Goal: Task Accomplishment & Management: Manage account settings

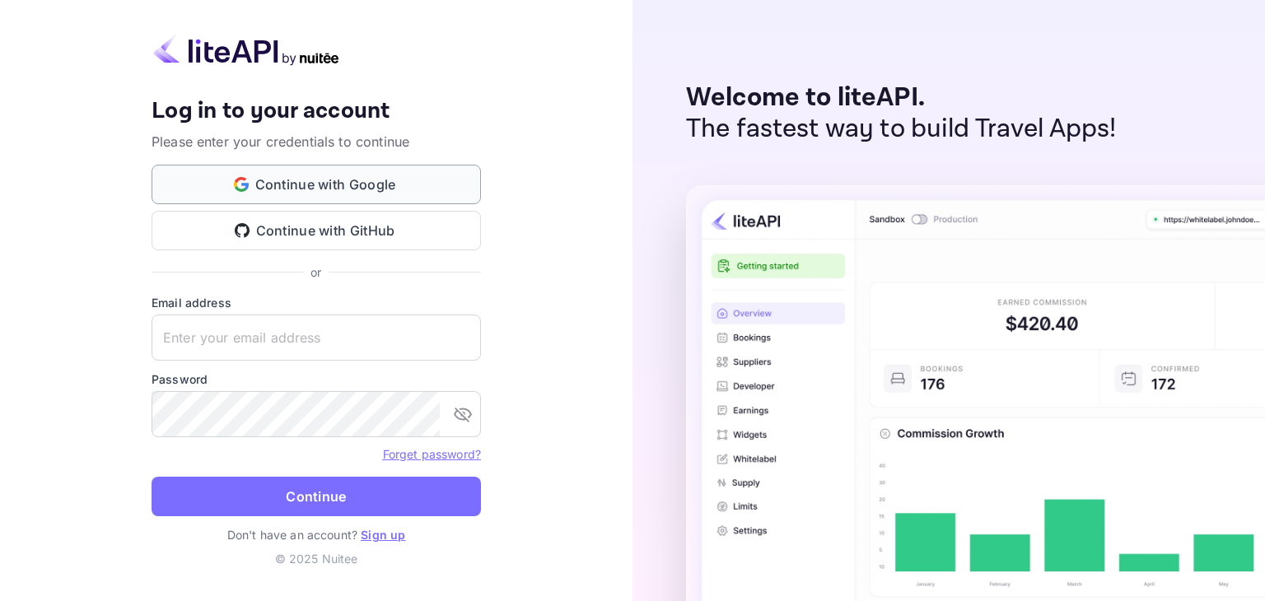
click at [306, 185] on button "Continue with Google" at bounding box center [315, 185] width 329 height 40
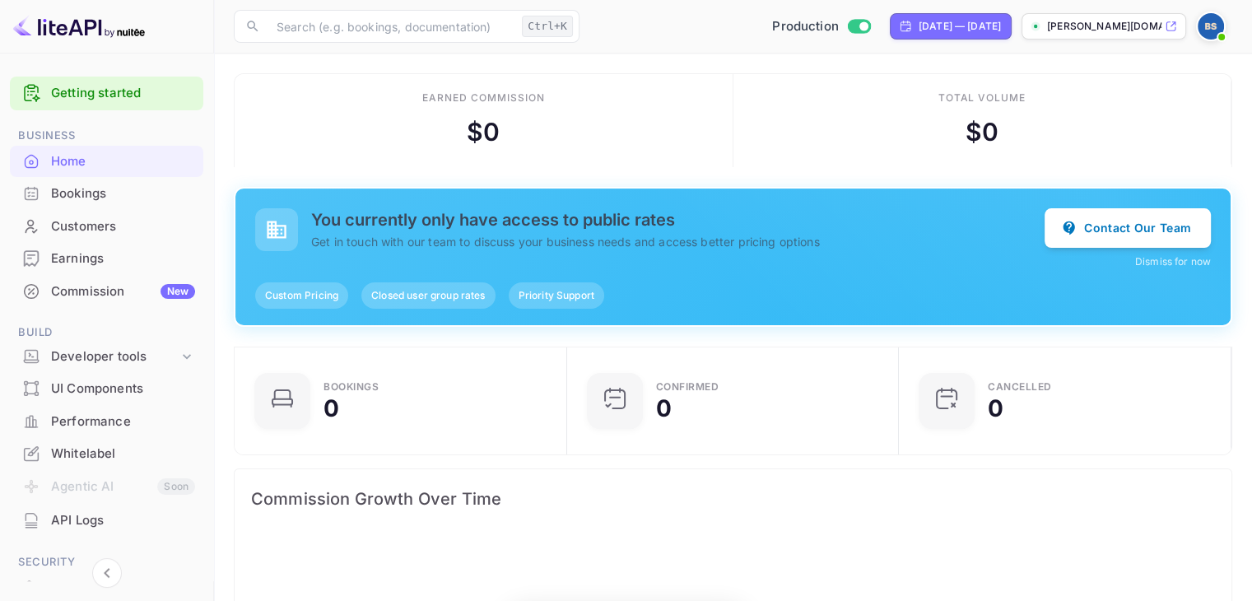
scroll to position [255, 310]
click at [128, 356] on div "Developer tools" at bounding box center [115, 356] width 128 height 19
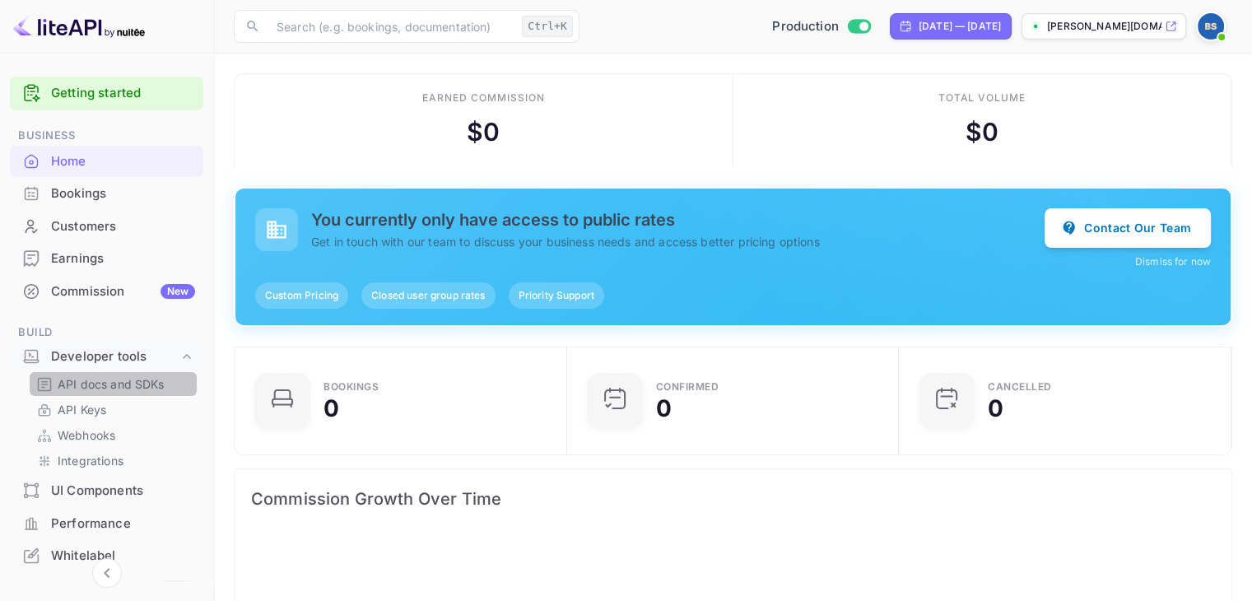
click at [128, 386] on p "API docs and SDKs" at bounding box center [111, 383] width 107 height 17
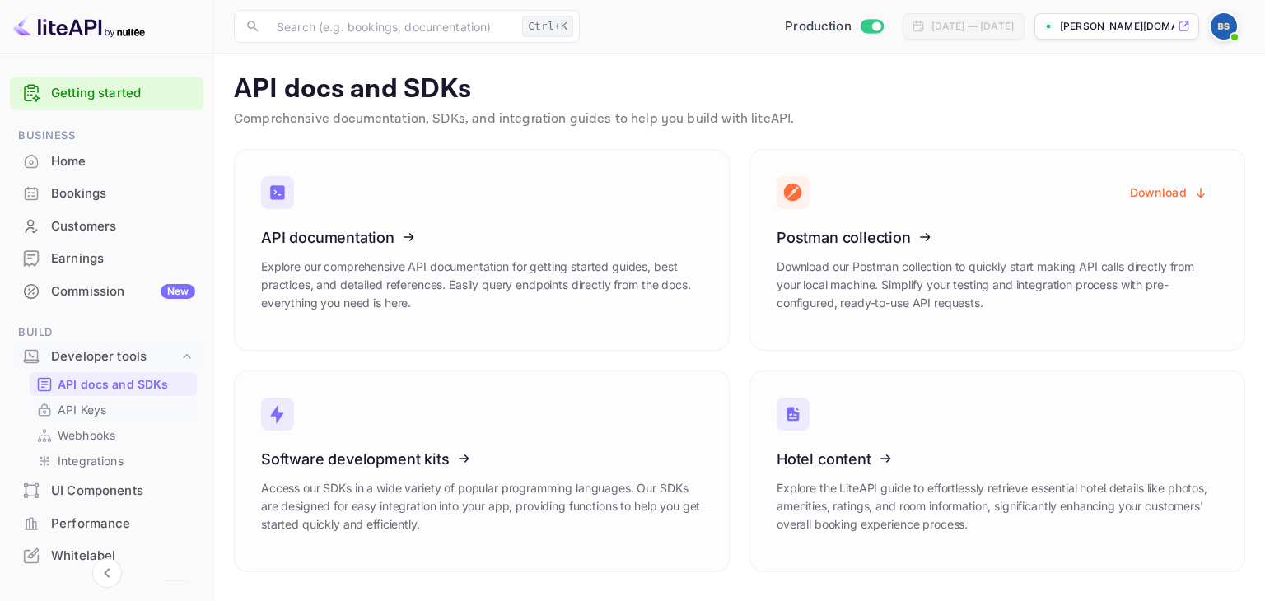
click at [122, 406] on link "API Keys" at bounding box center [113, 409] width 154 height 17
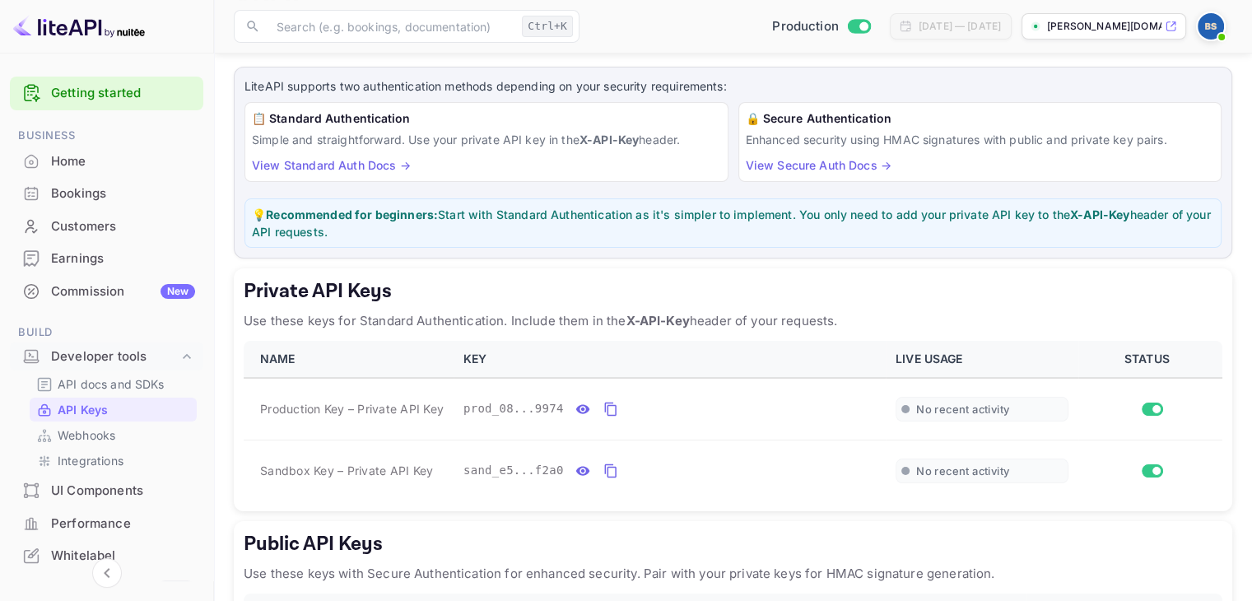
scroll to position [165, 0]
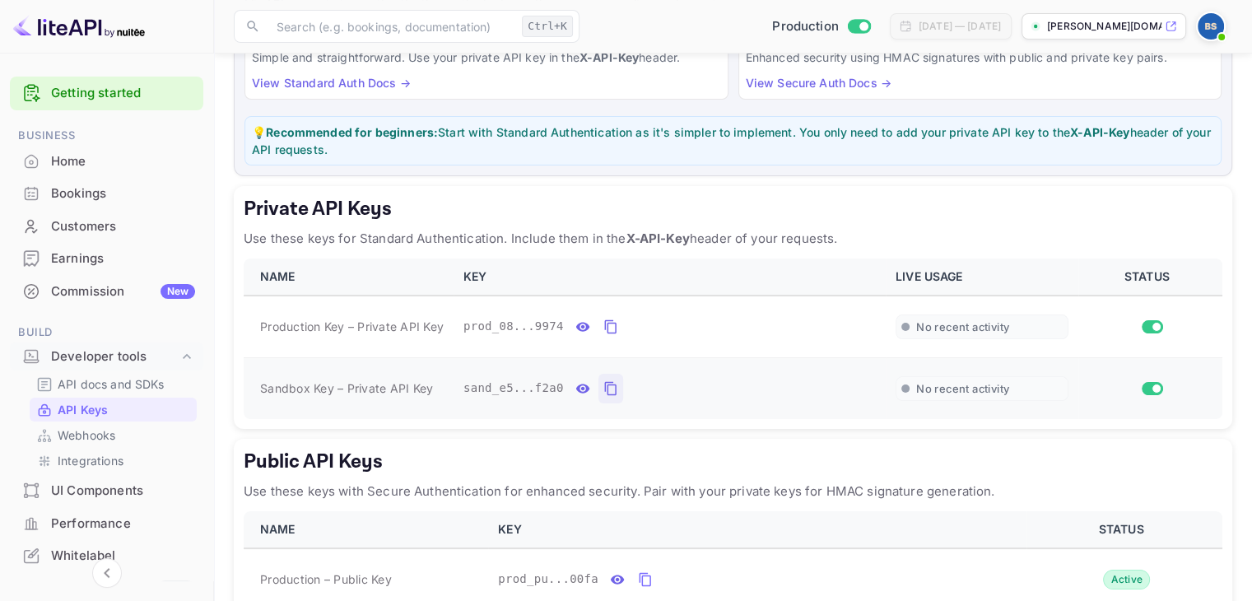
click at [604, 383] on icon "private api keys table" at bounding box center [610, 389] width 12 height 14
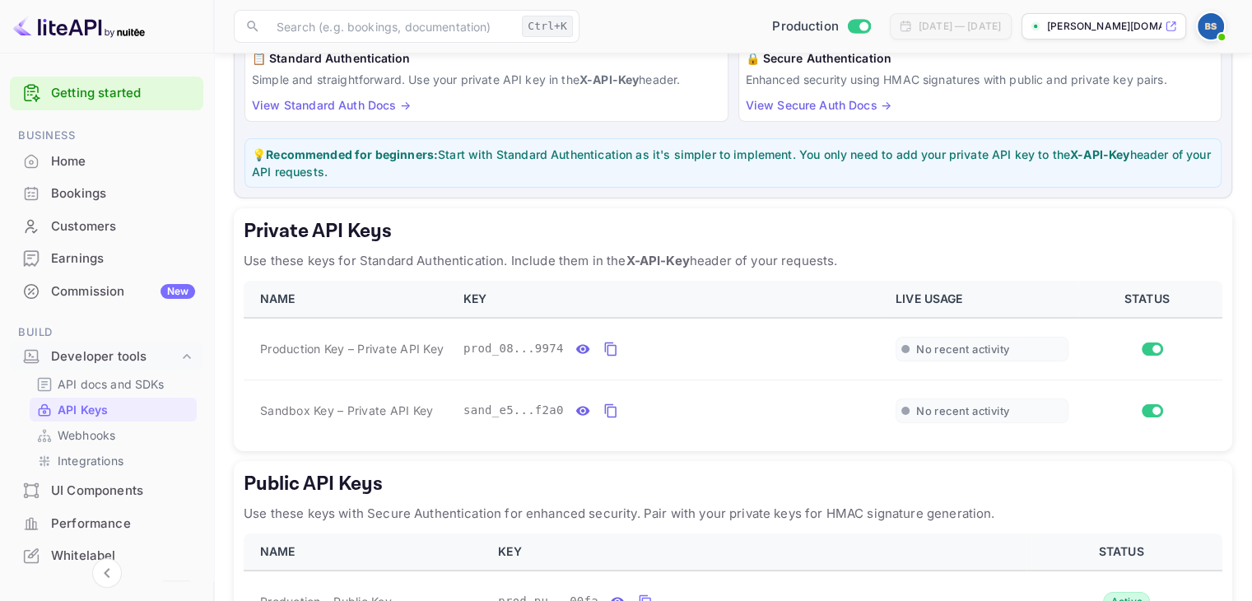
scroll to position [261, 0]
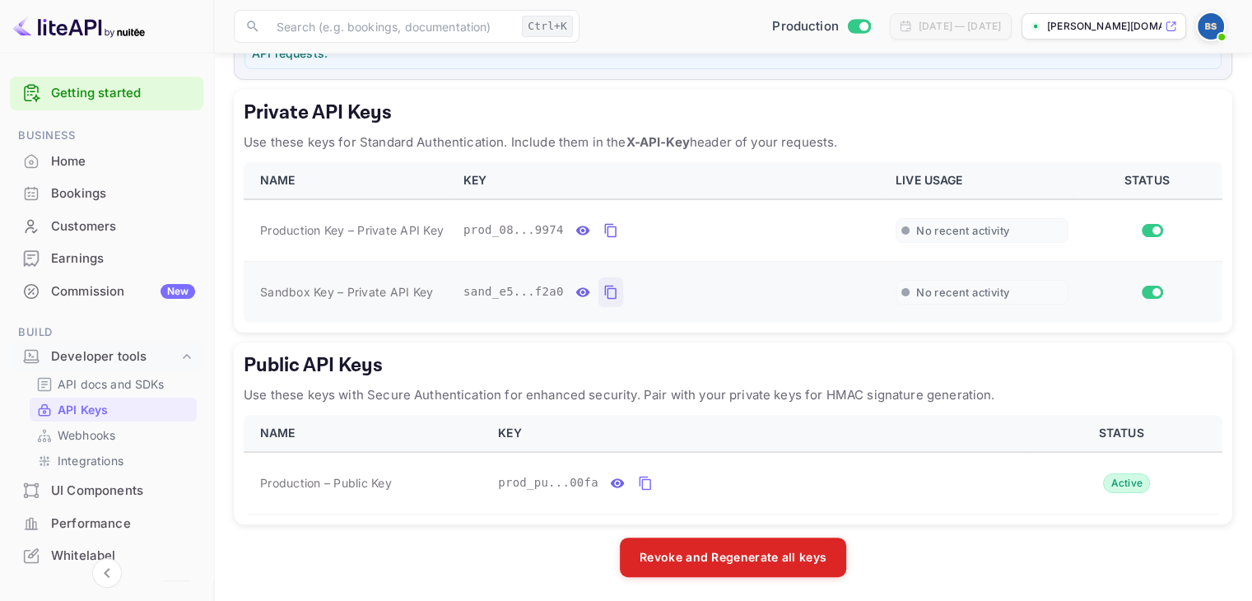
click at [603, 293] on icon "private api keys table" at bounding box center [610, 292] width 15 height 20
click at [605, 291] on icon "private api keys table" at bounding box center [610, 292] width 15 height 20
click at [604, 296] on icon "private api keys table" at bounding box center [610, 293] width 12 height 14
